Goal: Transaction & Acquisition: Download file/media

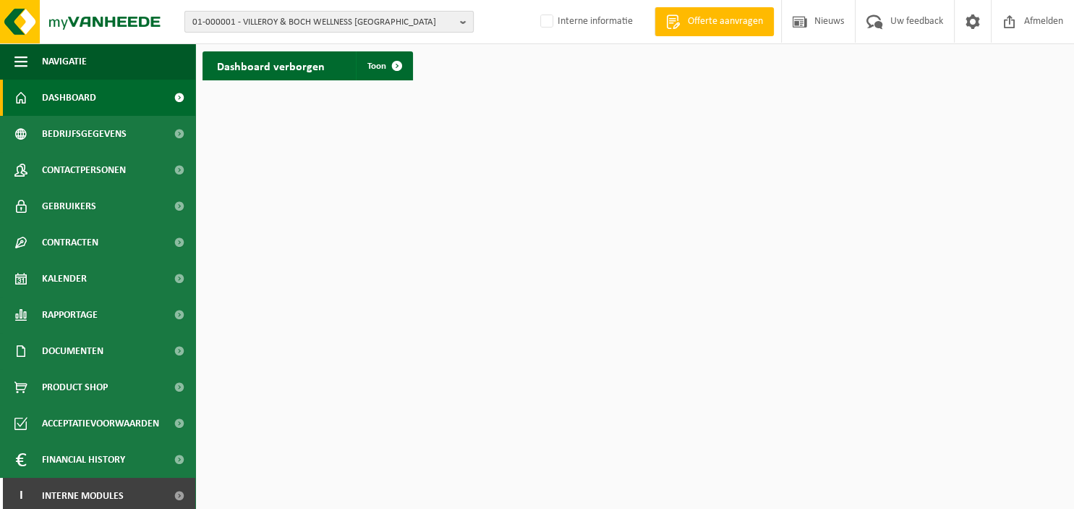
click at [460, 22] on button "01-000001 - VILLEROY & BOCH WELLNESS [GEOGRAPHIC_DATA]" at bounding box center [329, 22] width 289 height 22
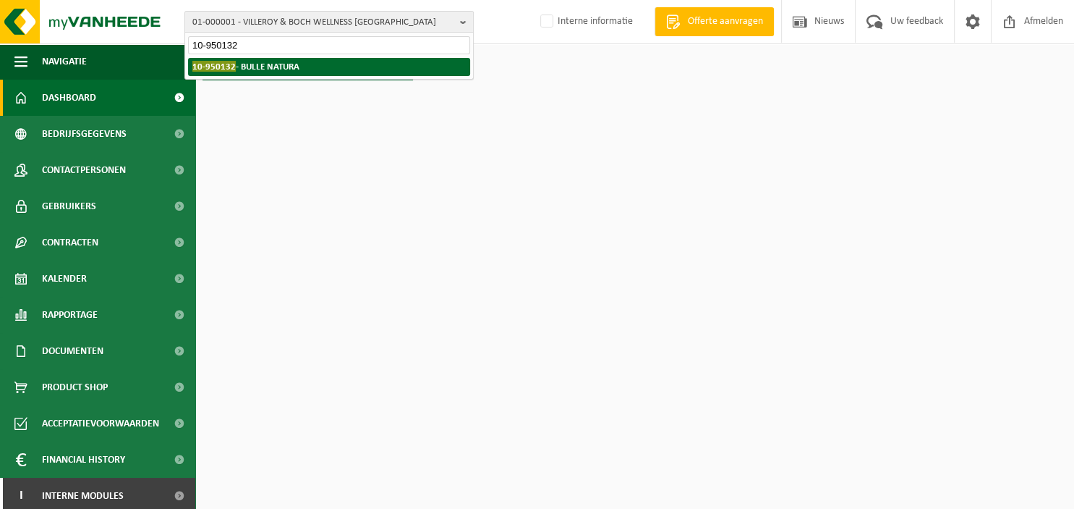
type input "10-950132"
click at [361, 65] on li "10-950132 - BULLE NATURA" at bounding box center [329, 67] width 282 height 18
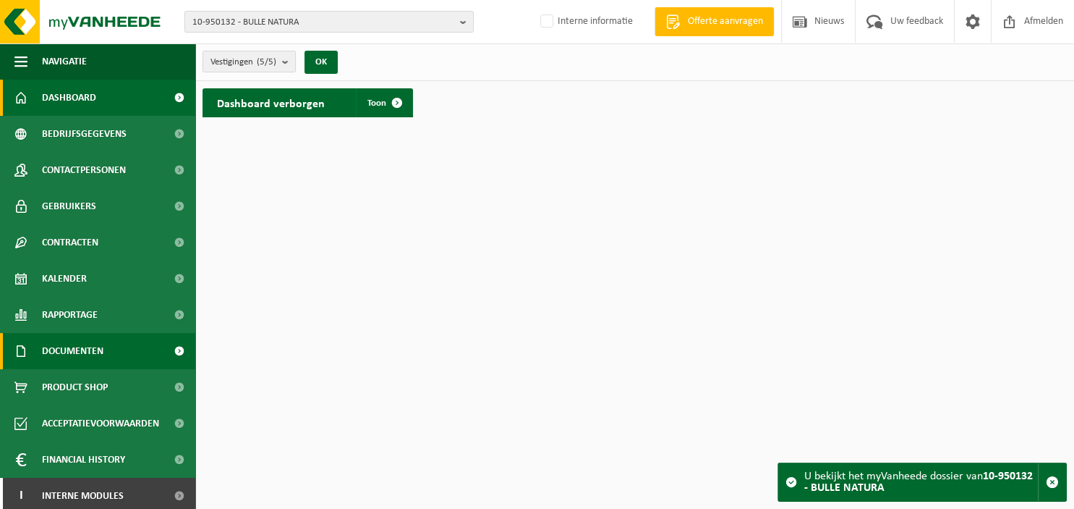
click at [72, 344] on span "Documenten" at bounding box center [73, 351] width 62 height 36
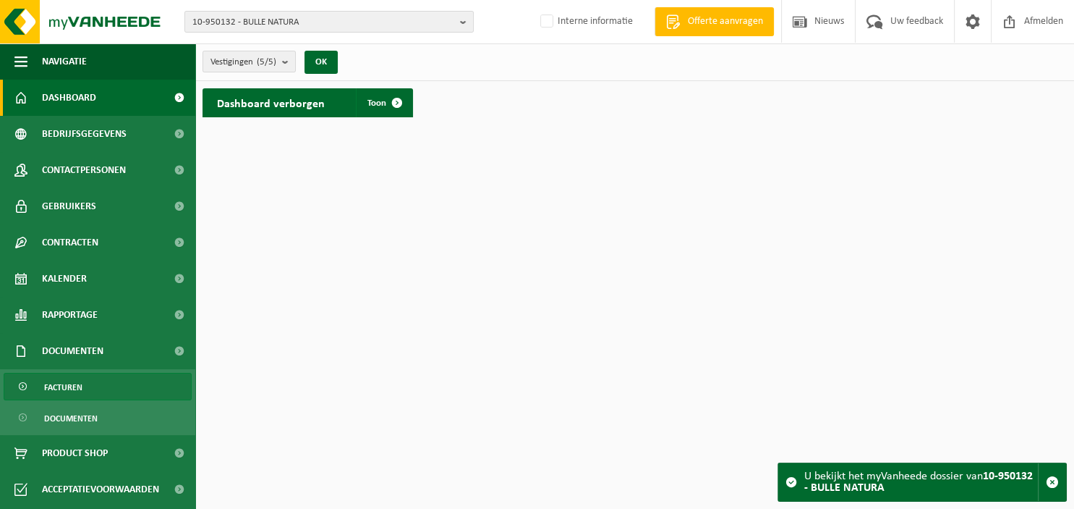
click at [73, 383] on span "Facturen" at bounding box center [63, 386] width 38 height 27
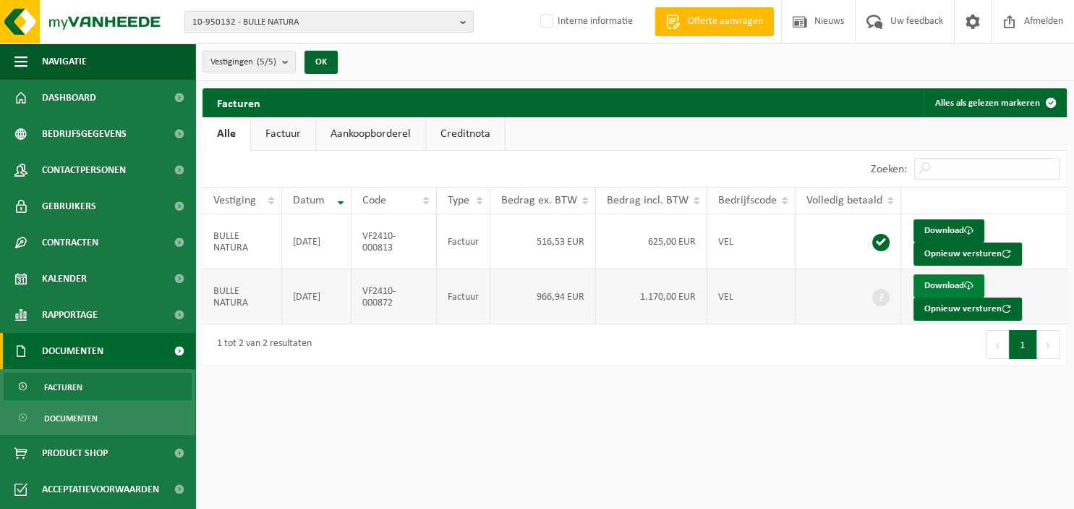
click at [939, 286] on link "Download" at bounding box center [949, 285] width 71 height 23
click at [466, 22] on b "button" at bounding box center [466, 22] width 13 height 20
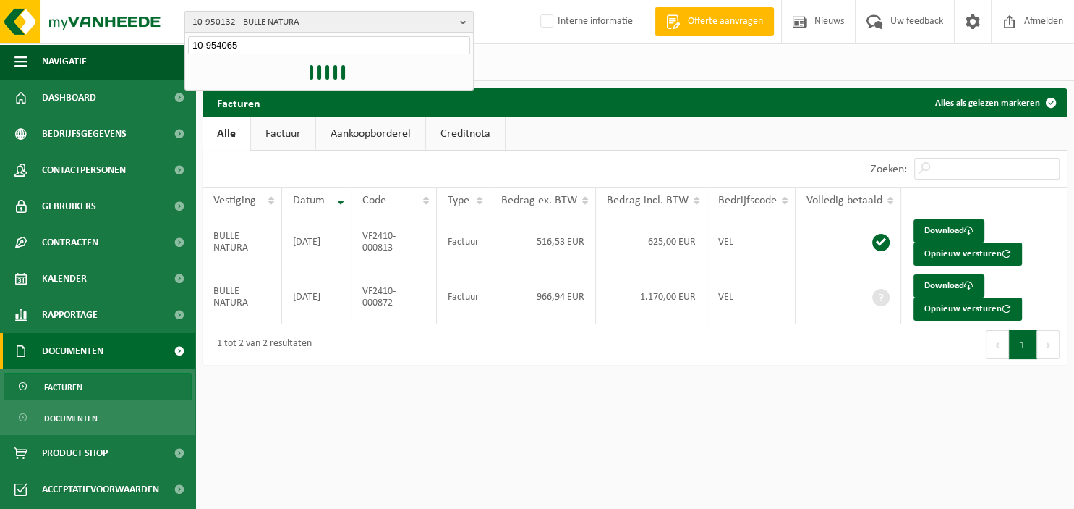
type input "10-954065"
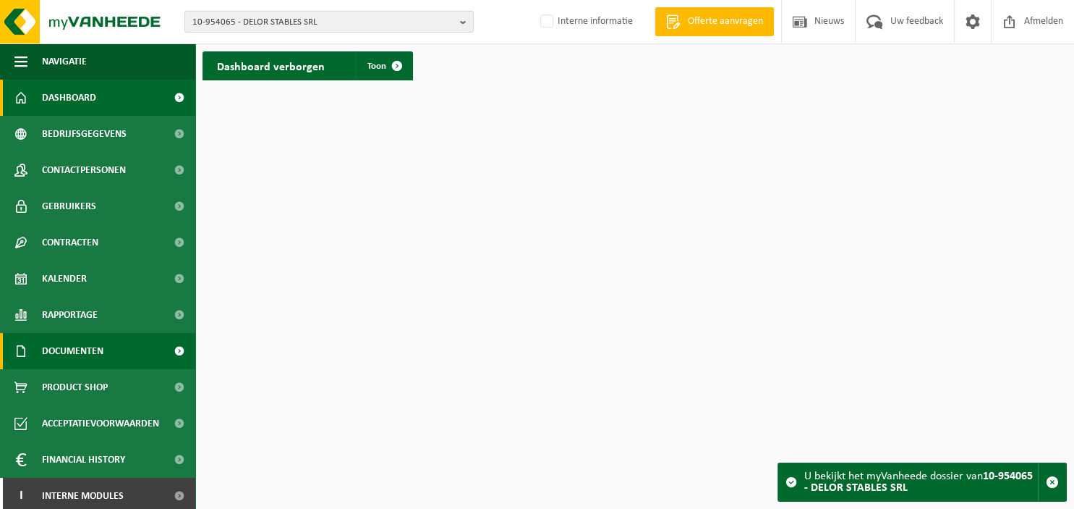
click at [96, 349] on span "Documenten" at bounding box center [73, 351] width 62 height 36
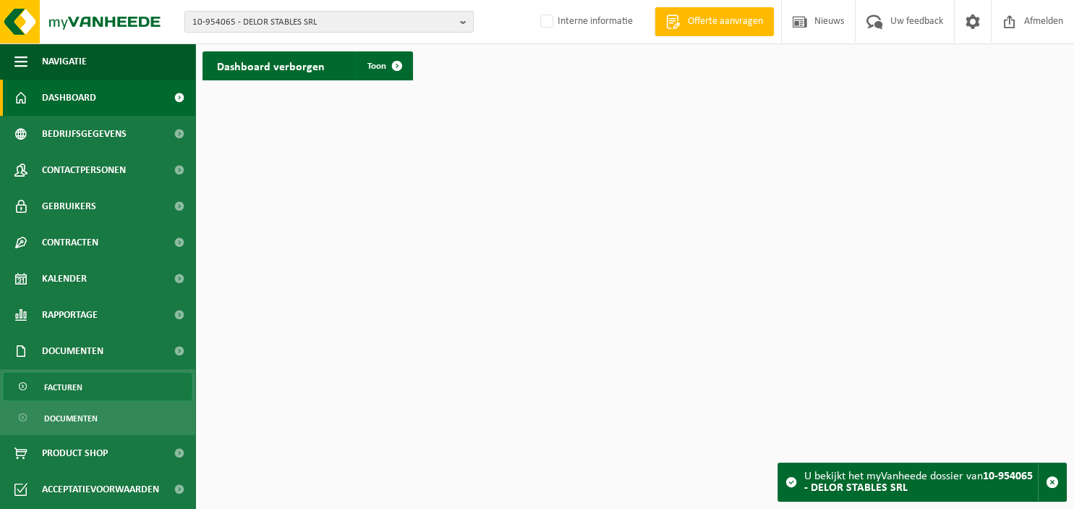
click at [80, 389] on span "Facturen" at bounding box center [63, 386] width 38 height 27
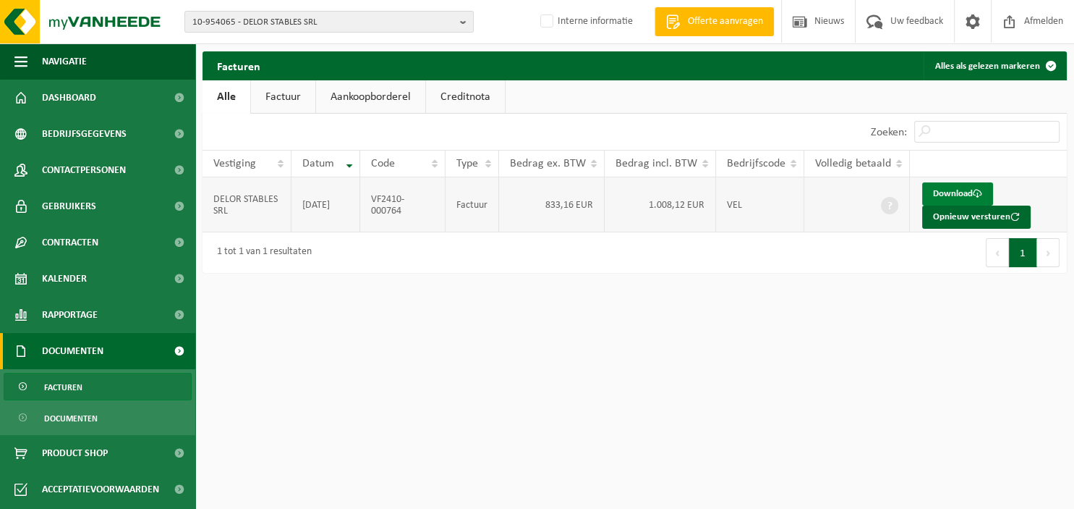
click at [956, 192] on link "Download" at bounding box center [958, 193] width 71 height 23
